Goal: Information Seeking & Learning: Compare options

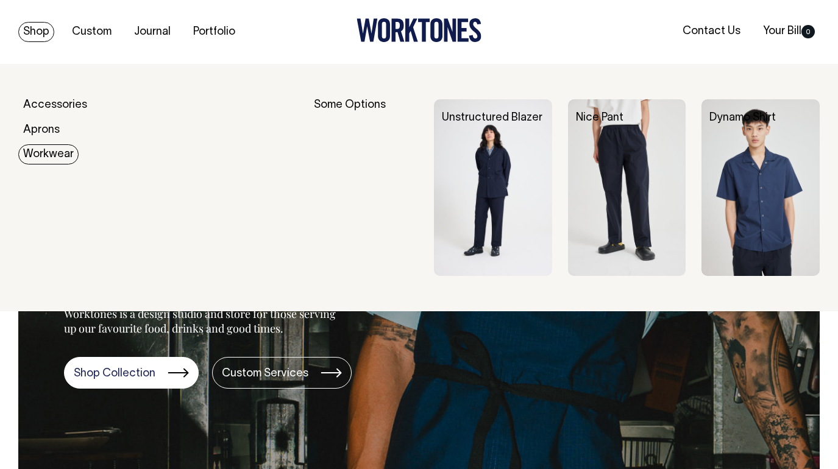
click at [51, 152] on link "Workwear" at bounding box center [48, 154] width 60 height 20
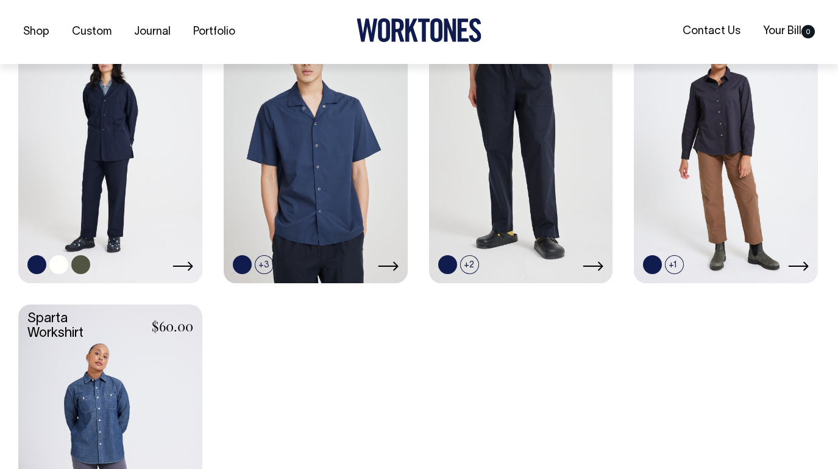
scroll to position [584, 0]
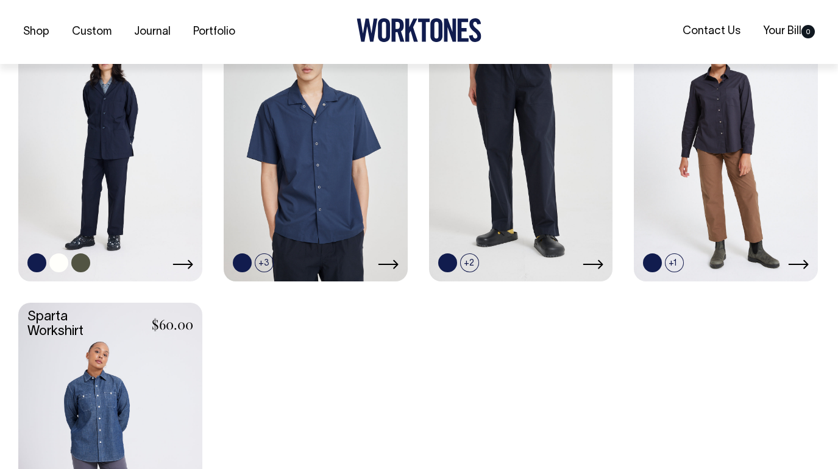
click at [152, 230] on link at bounding box center [110, 142] width 184 height 274
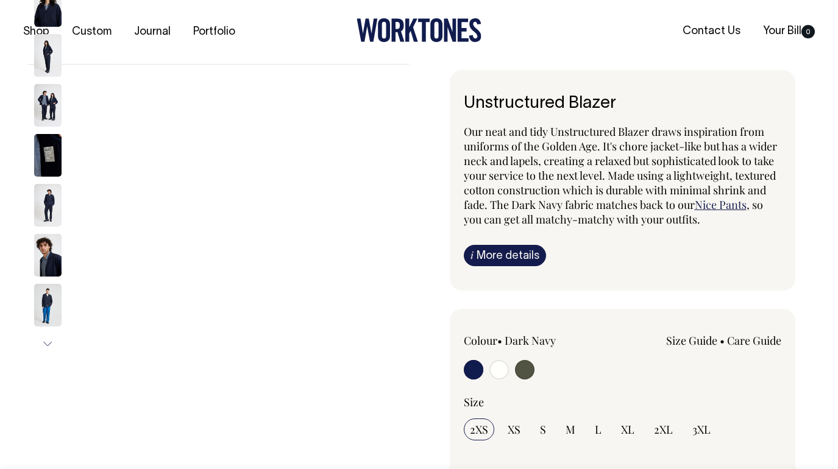
click at [493, 370] on input "radio" at bounding box center [498, 369] width 19 height 19
radio input "true"
radio input "false"
radio input "true"
select select "Off-White"
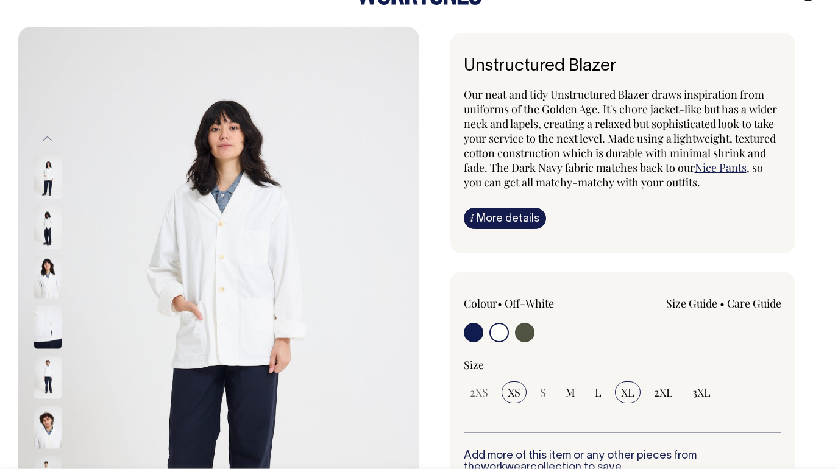
click at [622, 389] on span "XL" at bounding box center [627, 392] width 13 height 15
click at [622, 389] on input "XL" at bounding box center [628, 392] width 26 height 22
radio input "true"
select select "XL"
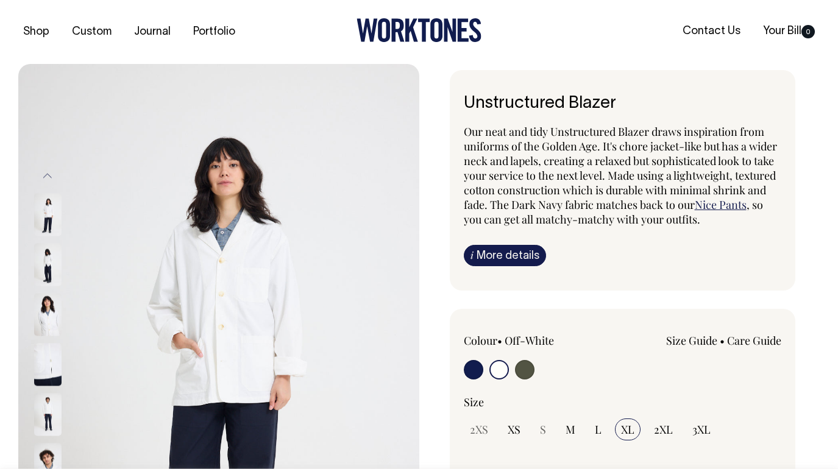
click at [536, 102] on h6 "Unstructured Blazer" at bounding box center [623, 103] width 318 height 19
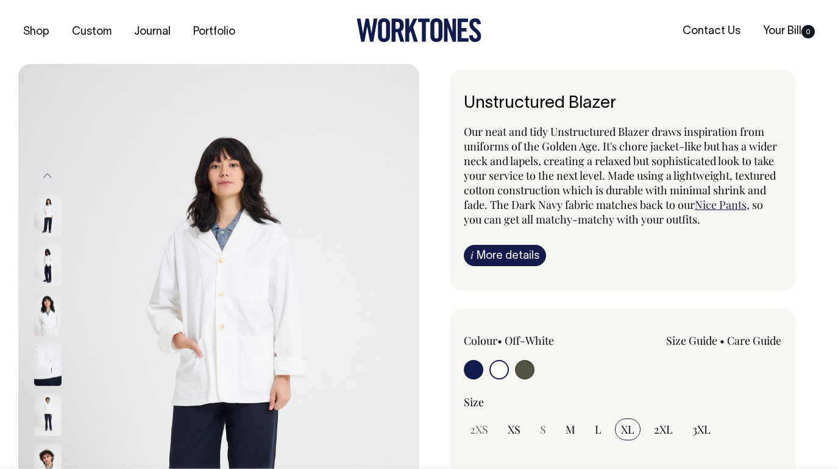
click at [536, 102] on h6 "Unstructured Blazer" at bounding box center [623, 103] width 318 height 19
drag, startPoint x: 536, startPoint y: 102, endPoint x: 435, endPoint y: 19, distance: 130.3
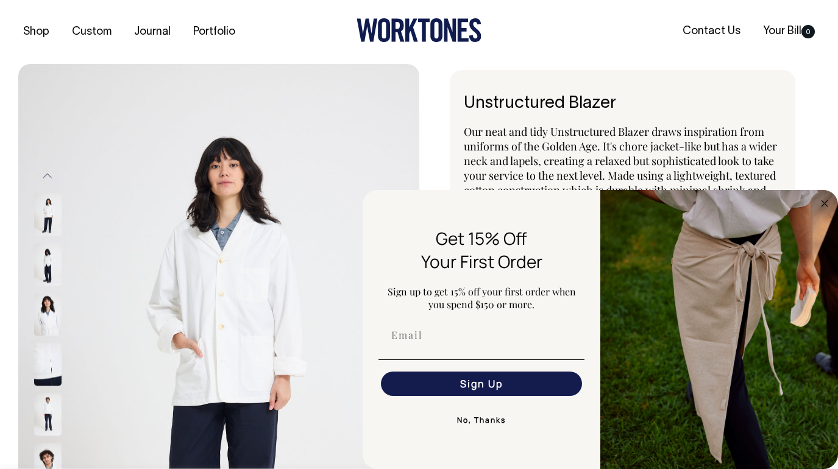
click at [466, 419] on button "No, Thanks" at bounding box center [481, 420] width 206 height 24
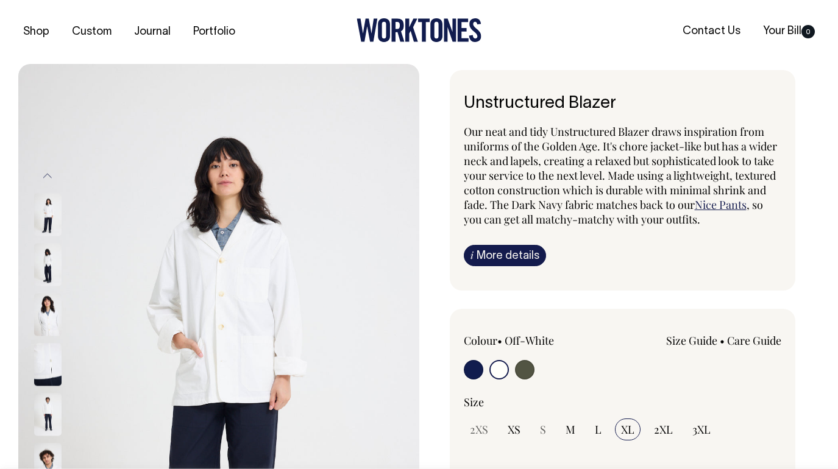
click at [429, 159] on div "Unstructured Blazer Our neat and tidy Unstructured Blazer draws inspiration fro…" at bounding box center [619, 463] width 401 height 787
click at [42, 252] on img at bounding box center [47, 264] width 27 height 43
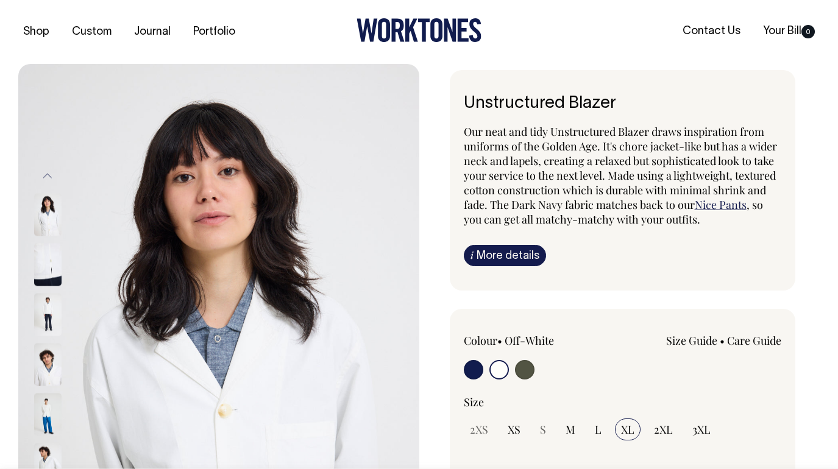
click at [46, 261] on img at bounding box center [47, 264] width 27 height 43
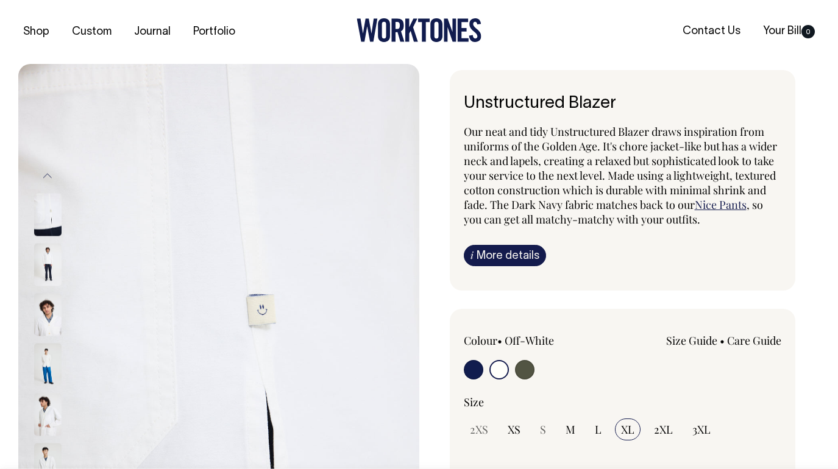
click at [43, 272] on img at bounding box center [47, 264] width 27 height 43
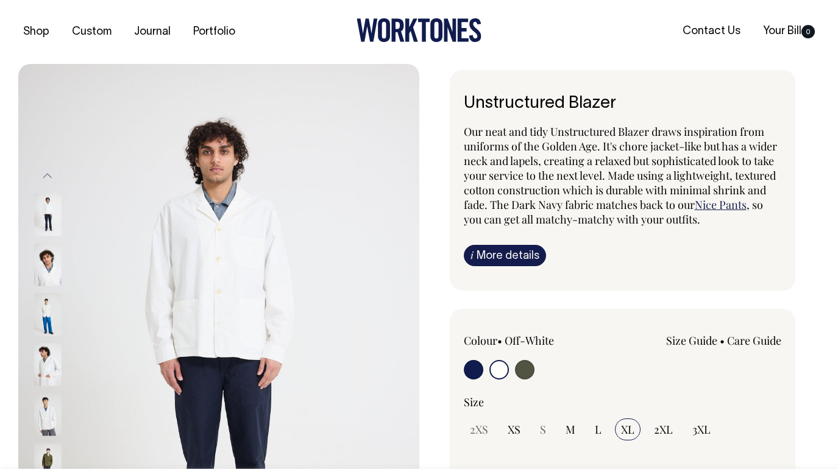
click at [47, 267] on img at bounding box center [47, 264] width 27 height 43
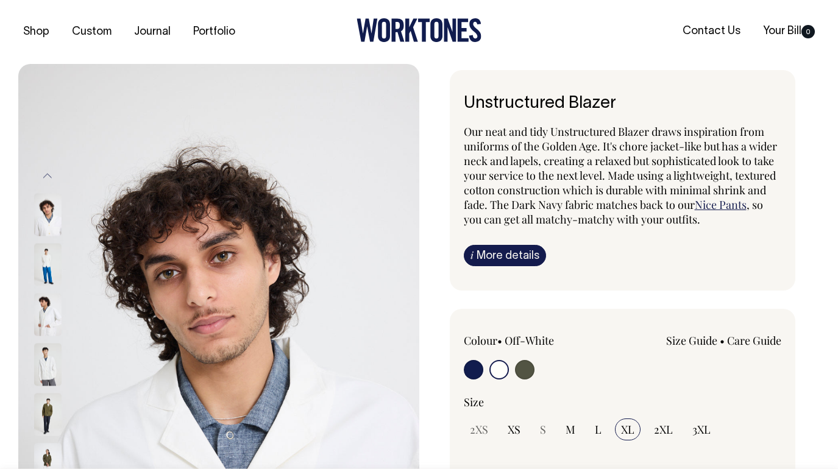
click at [54, 265] on img at bounding box center [47, 264] width 27 height 43
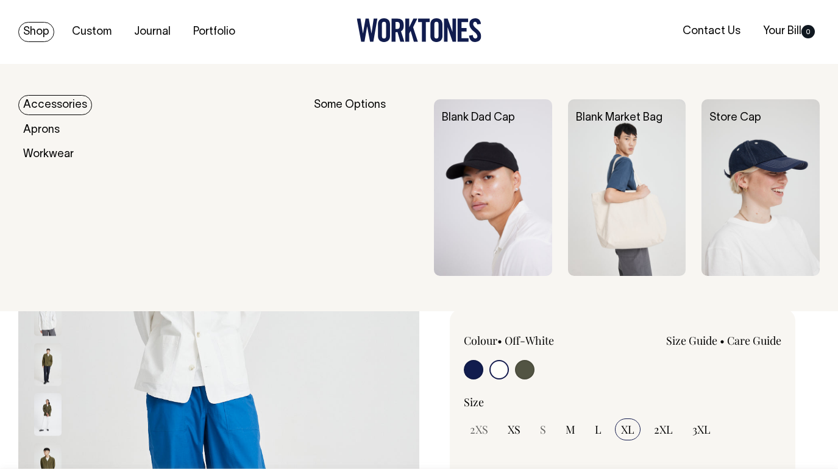
click at [43, 101] on link "Accessories" at bounding box center [55, 105] width 74 height 20
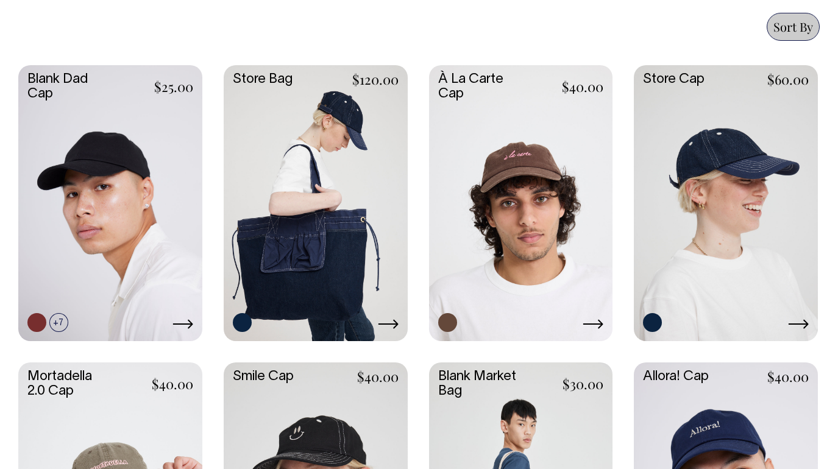
scroll to position [523, 0]
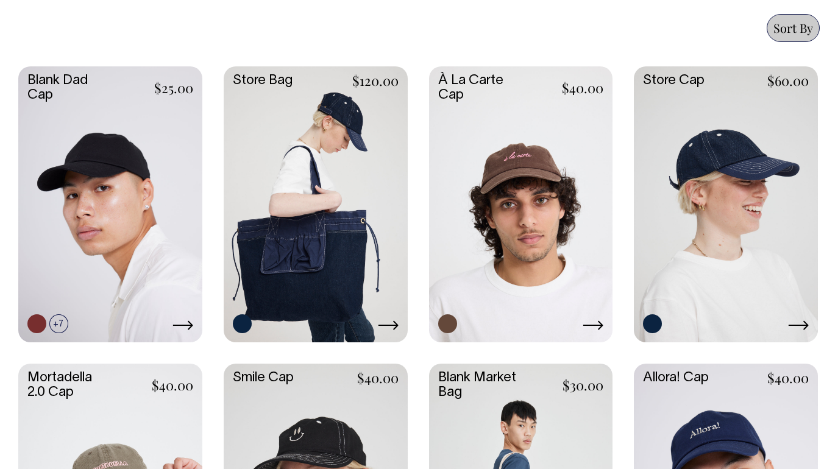
click at [710, 145] on link at bounding box center [726, 203] width 184 height 274
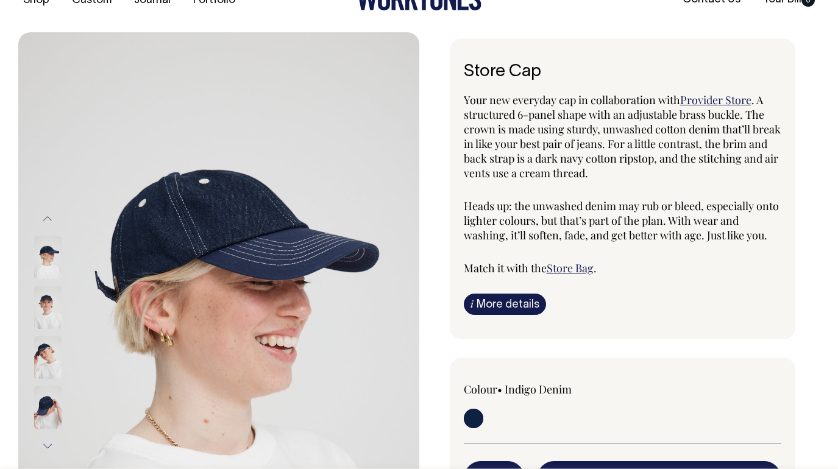
scroll to position [32, 0]
click at [509, 69] on h6 "Store Cap" at bounding box center [623, 71] width 318 height 19
click at [485, 70] on h6 "Store Cap" at bounding box center [623, 71] width 318 height 19
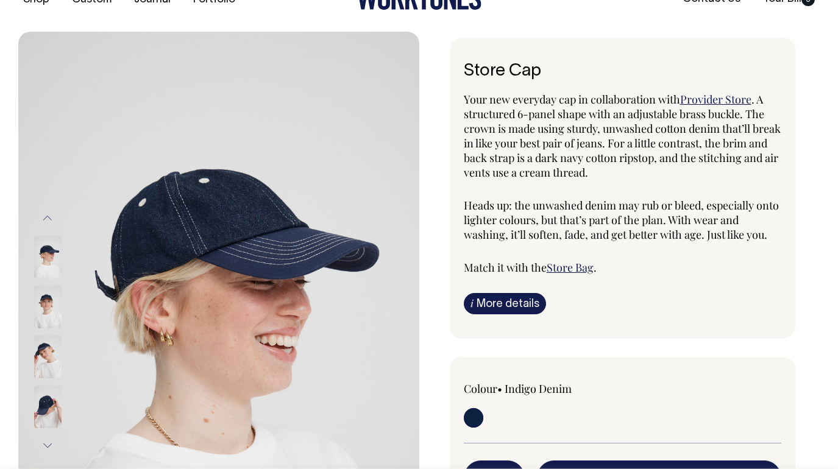
click at [485, 70] on h6 "Store Cap" at bounding box center [623, 71] width 318 height 19
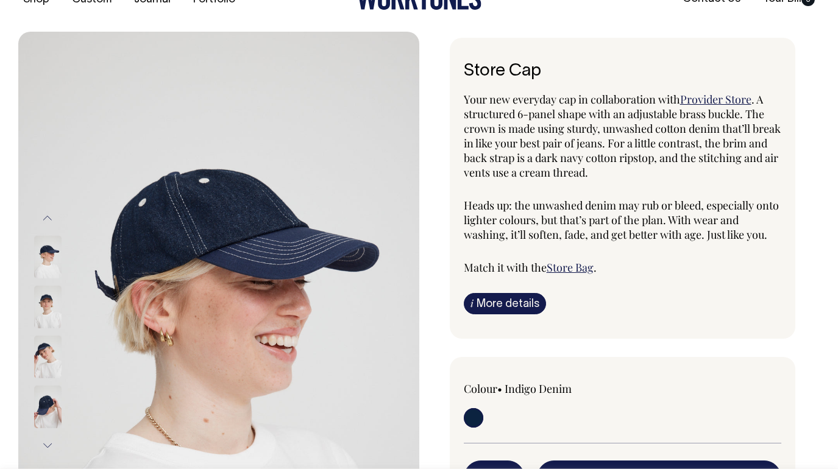
click at [531, 74] on h6 "Store Cap" at bounding box center [623, 71] width 318 height 19
drag, startPoint x: 536, startPoint y: 71, endPoint x: 467, endPoint y: 71, distance: 68.2
click at [467, 71] on h6 "Store Cap" at bounding box center [623, 71] width 318 height 19
copy h6 "Store Cap"
click at [508, 310] on link "i More details" at bounding box center [505, 303] width 82 height 21
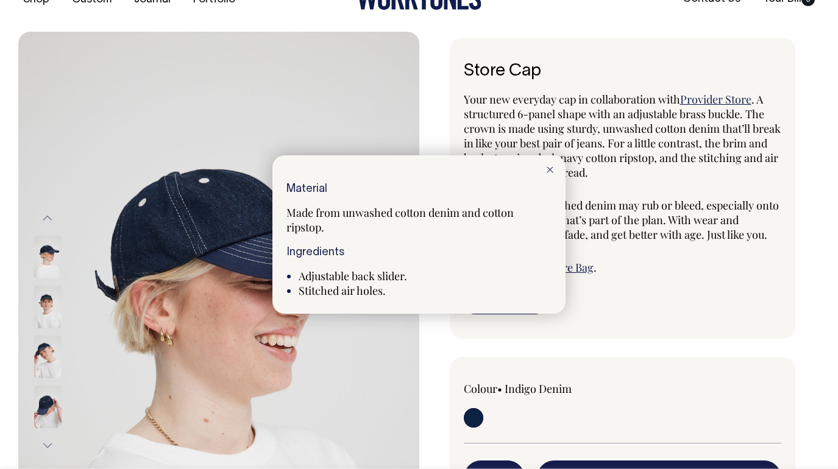
click at [613, 309] on div at bounding box center [419, 234] width 838 height 469
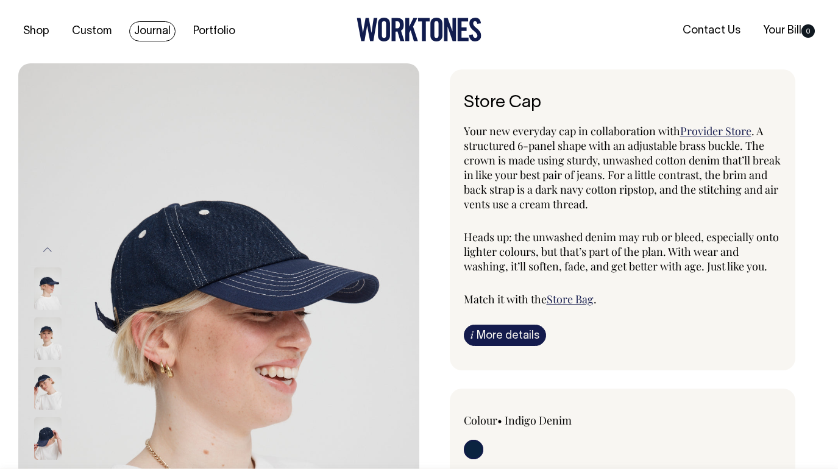
scroll to position [0, 0]
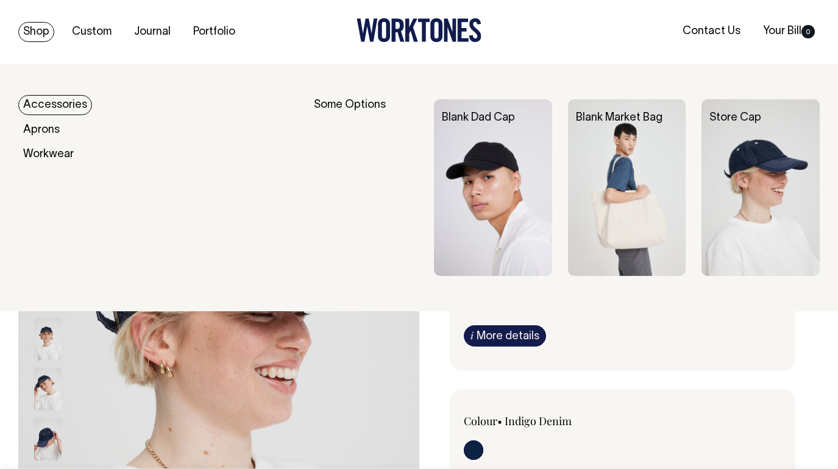
click at [38, 26] on link "Shop" at bounding box center [36, 32] width 36 height 20
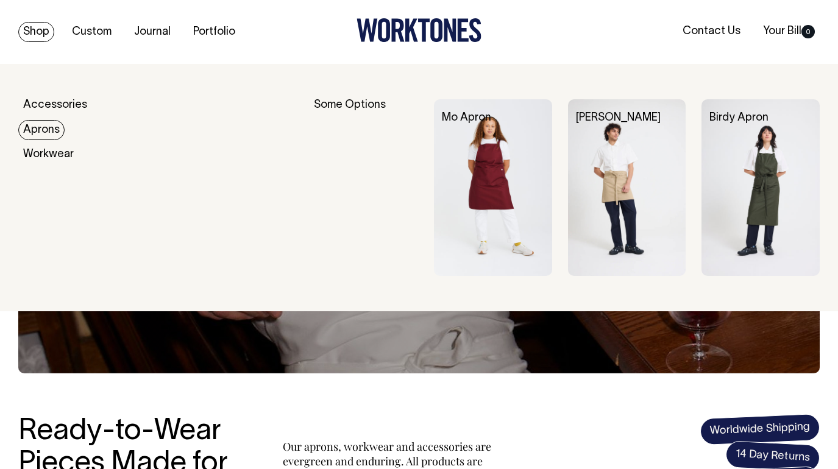
click at [47, 130] on link "Aprons" at bounding box center [41, 130] width 46 height 20
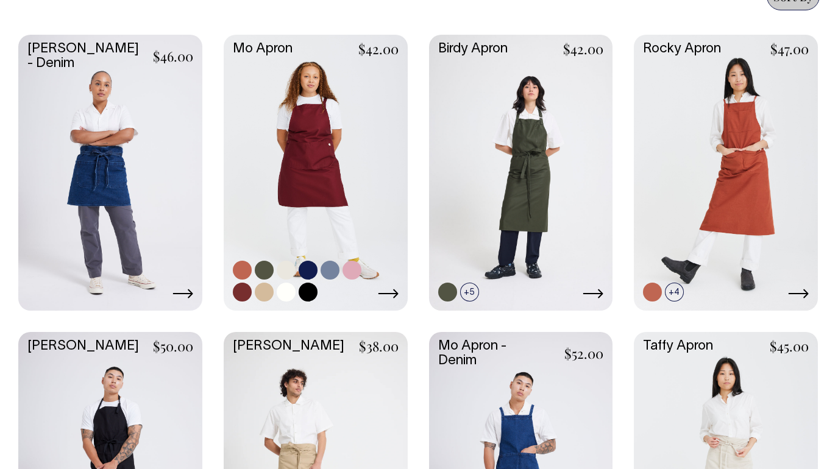
scroll to position [554, 0]
click at [314, 132] on link at bounding box center [316, 172] width 184 height 274
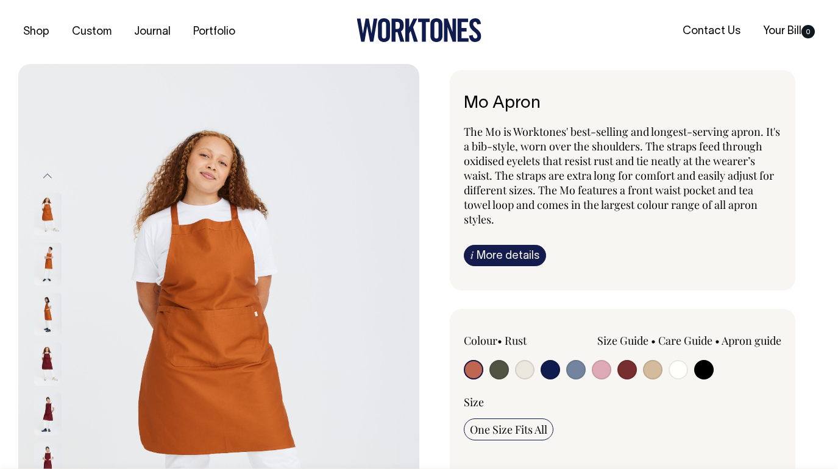
click at [647, 366] on input "radio" at bounding box center [652, 369] width 19 height 19
radio input "true"
select select "Khaki"
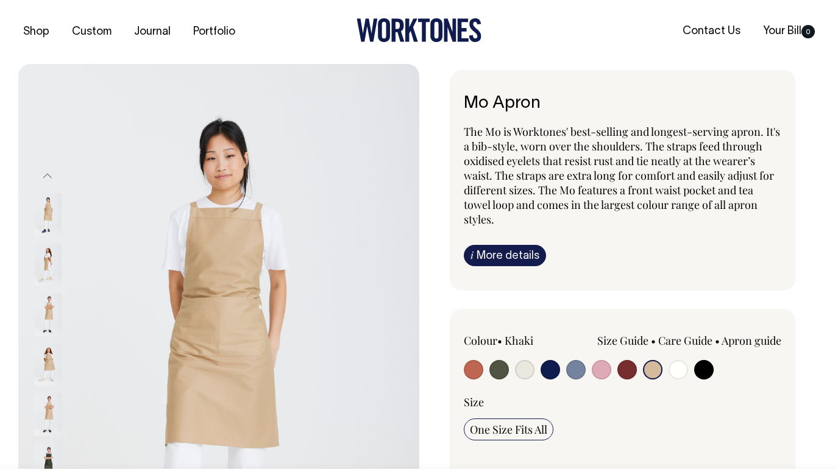
click at [44, 258] on img at bounding box center [47, 264] width 27 height 43
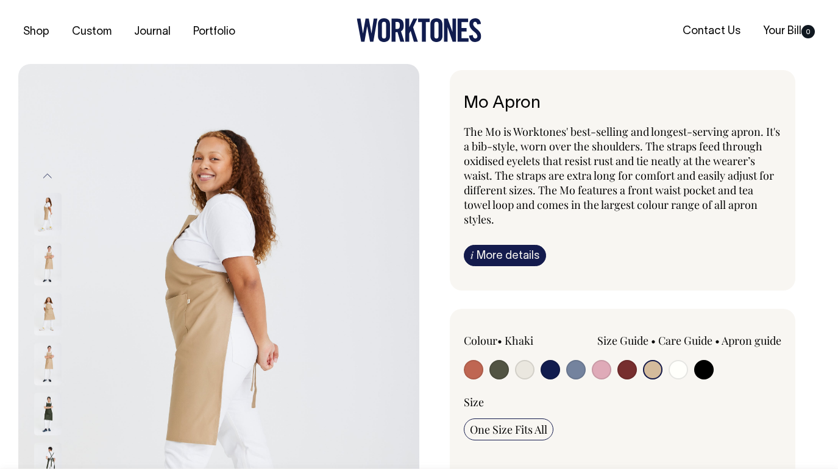
click at [51, 276] on img at bounding box center [47, 264] width 27 height 43
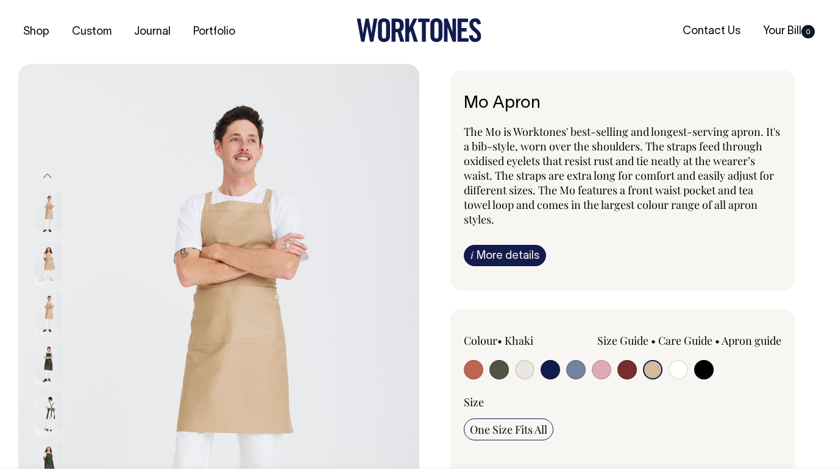
click at [498, 367] on input "radio" at bounding box center [498, 369] width 19 height 19
radio input "true"
select select "Olive"
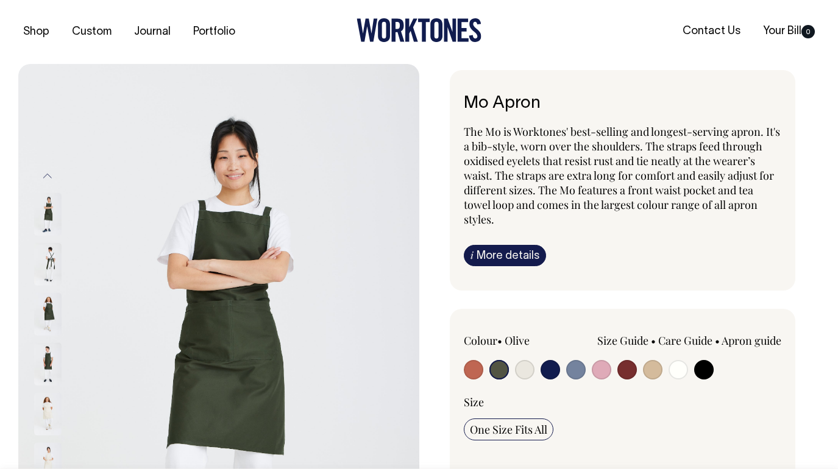
click at [648, 366] on input "radio" at bounding box center [652, 369] width 19 height 19
radio input "true"
select select "Khaki"
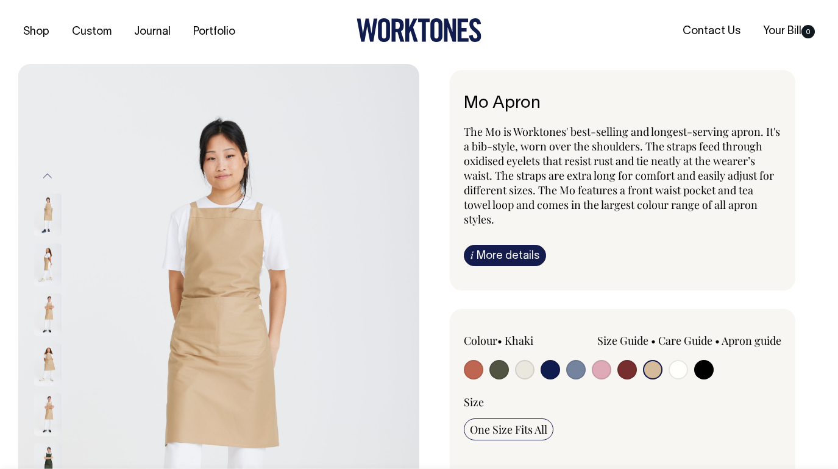
click at [55, 305] on img at bounding box center [47, 314] width 27 height 43
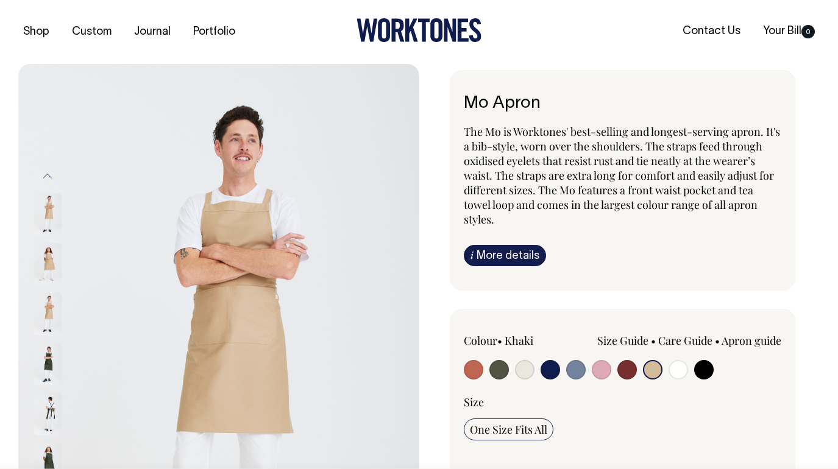
click at [47, 261] on img at bounding box center [47, 264] width 27 height 43
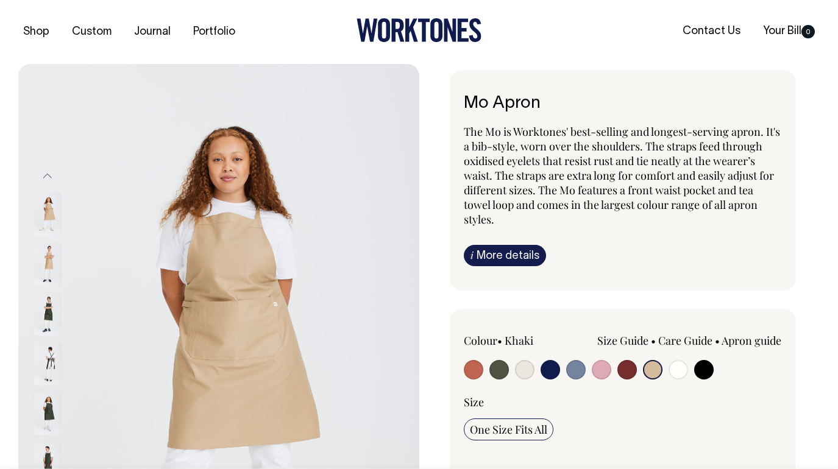
click at [48, 310] on img at bounding box center [47, 314] width 27 height 43
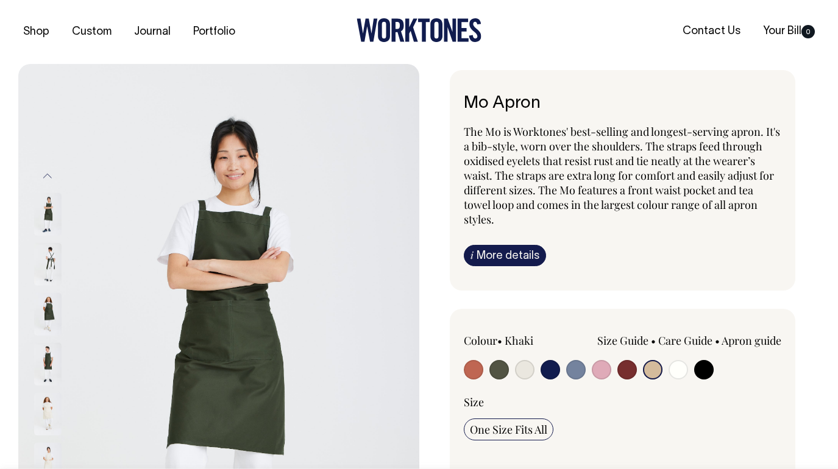
click at [649, 369] on input "radio" at bounding box center [652, 369] width 19 height 19
click at [50, 175] on button "Previous" at bounding box center [47, 175] width 18 height 27
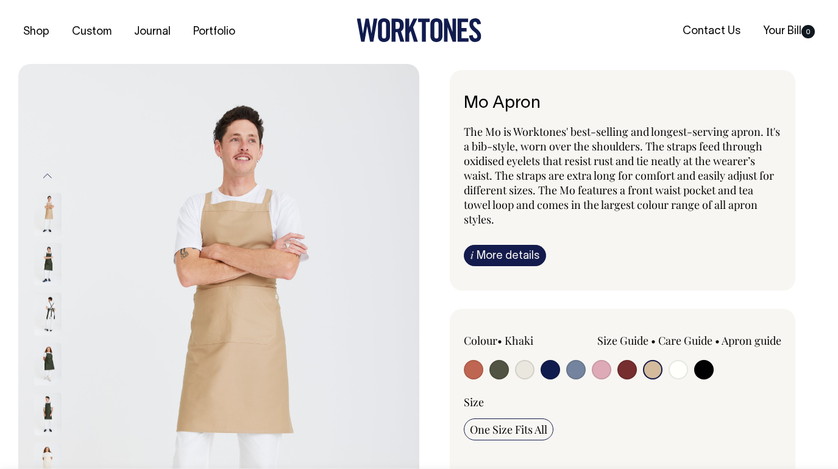
click at [45, 212] on img at bounding box center [47, 214] width 27 height 43
click at [498, 367] on input "radio" at bounding box center [498, 369] width 19 height 19
radio input "true"
select select "Olive"
